Goal: Book appointment/travel/reservation

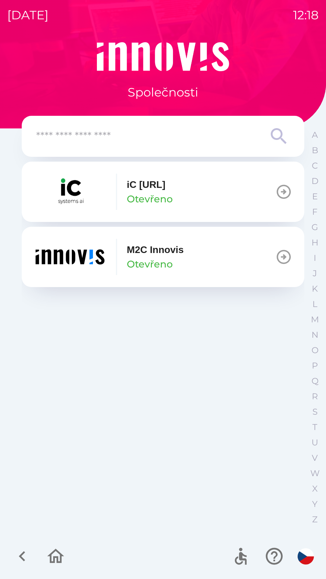
click at [282, 254] on icon "button" at bounding box center [283, 257] width 17 height 17
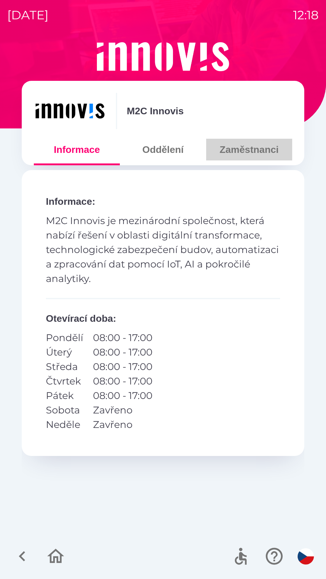
click at [234, 152] on button "Zaměstnanci" at bounding box center [249, 150] width 86 height 22
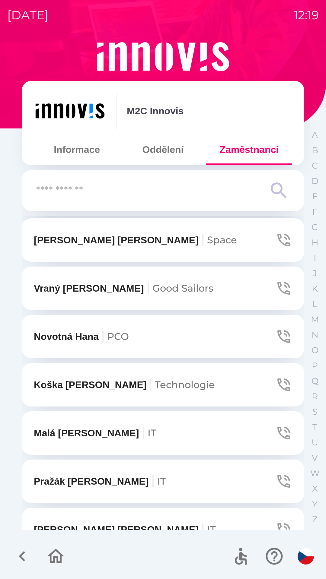
scroll to position [722, 0]
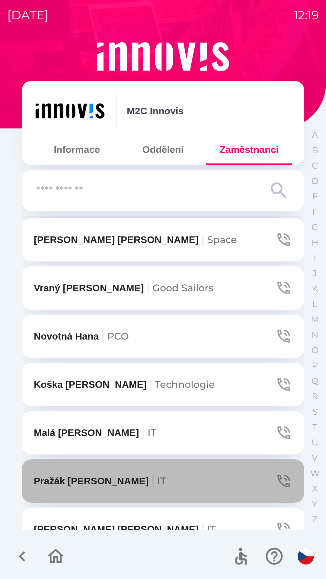
click at [280, 479] on icon "button" at bounding box center [283, 481] width 13 height 13
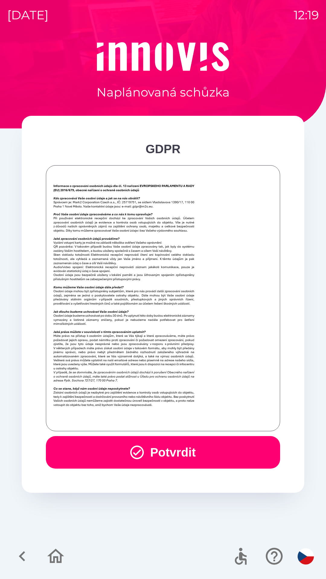
click at [172, 445] on button "Potvrdit" at bounding box center [163, 452] width 234 height 33
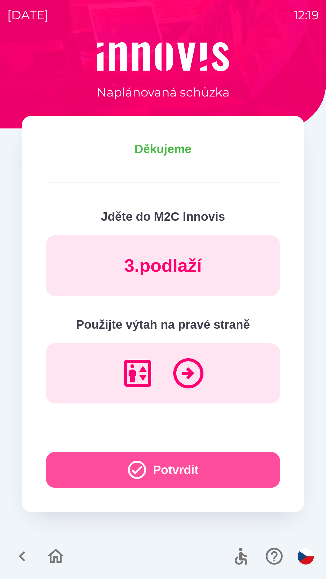
click at [157, 469] on button "Potvrdit" at bounding box center [163, 470] width 234 height 36
